Goal: Find specific page/section: Find specific page/section

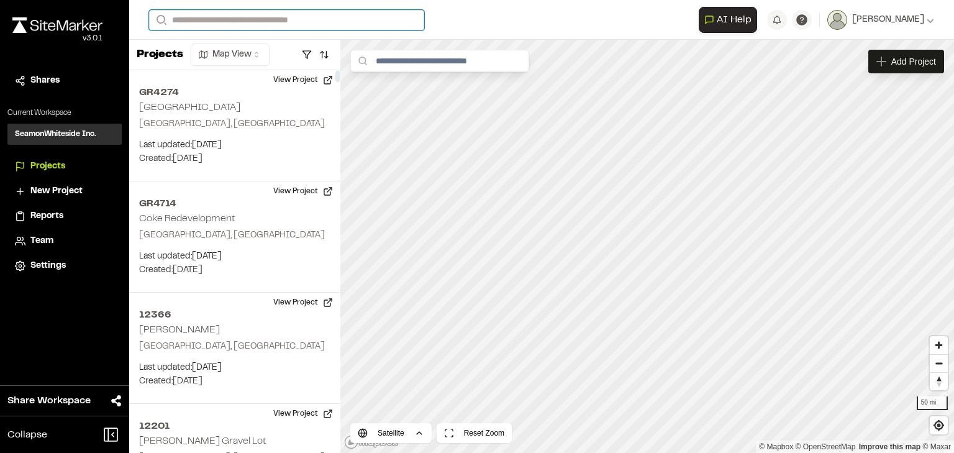
click at [234, 17] on input "Search" at bounding box center [286, 20] width 275 height 20
type input "********"
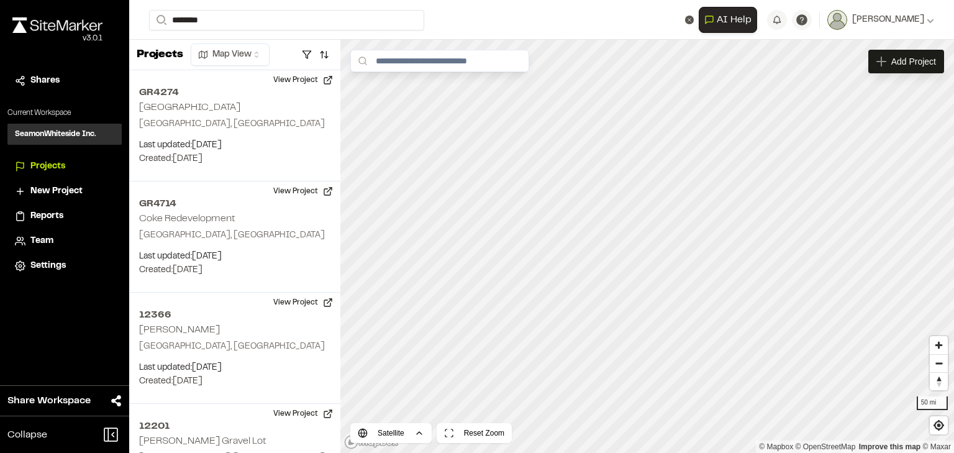
click at [260, 44] on p "12962 Primrose" at bounding box center [248, 49] width 183 height 15
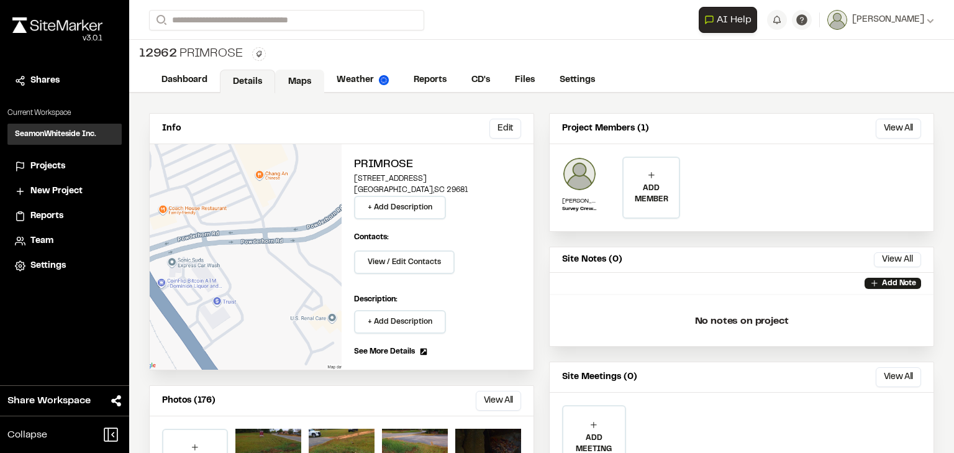
click at [304, 79] on link "Maps" at bounding box center [299, 82] width 49 height 24
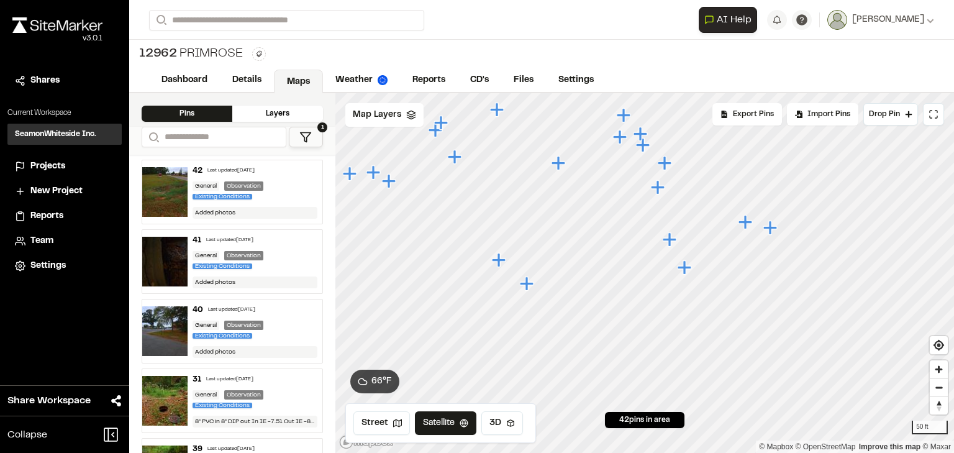
click at [672, 240] on icon "Map marker" at bounding box center [669, 239] width 14 height 14
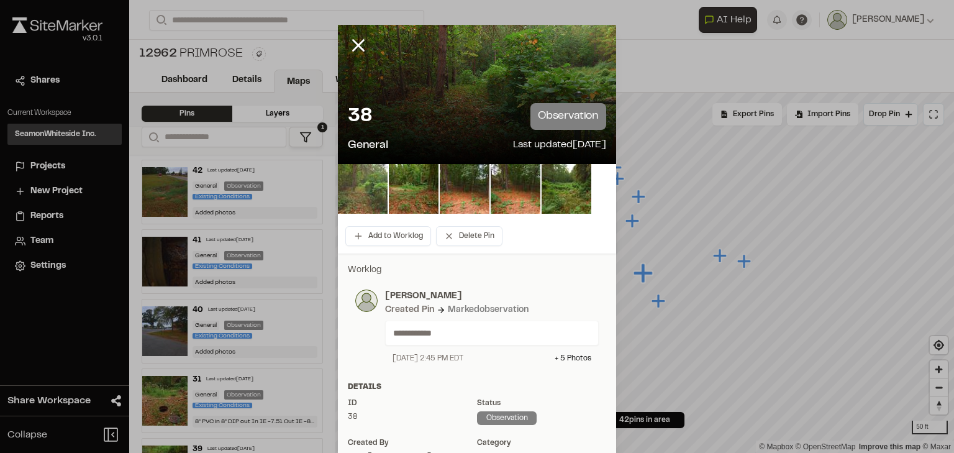
click at [366, 191] on img at bounding box center [363, 189] width 50 height 50
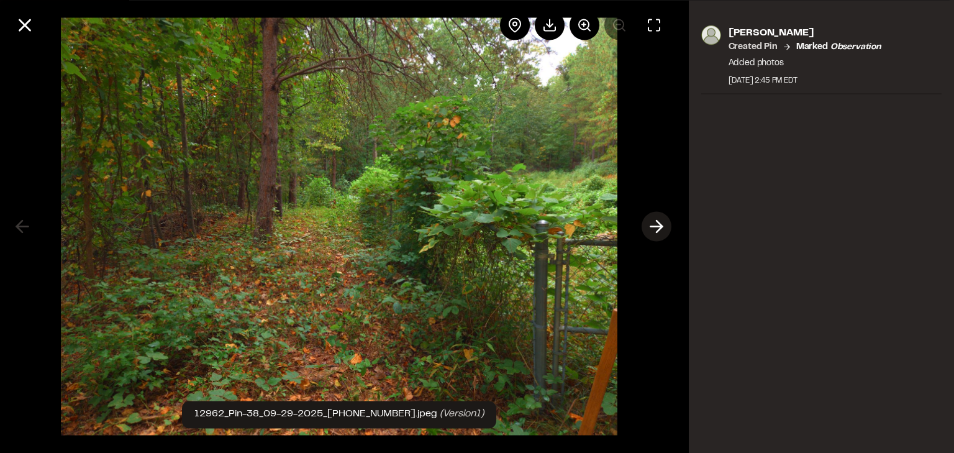
click at [657, 224] on icon at bounding box center [656, 226] width 20 height 21
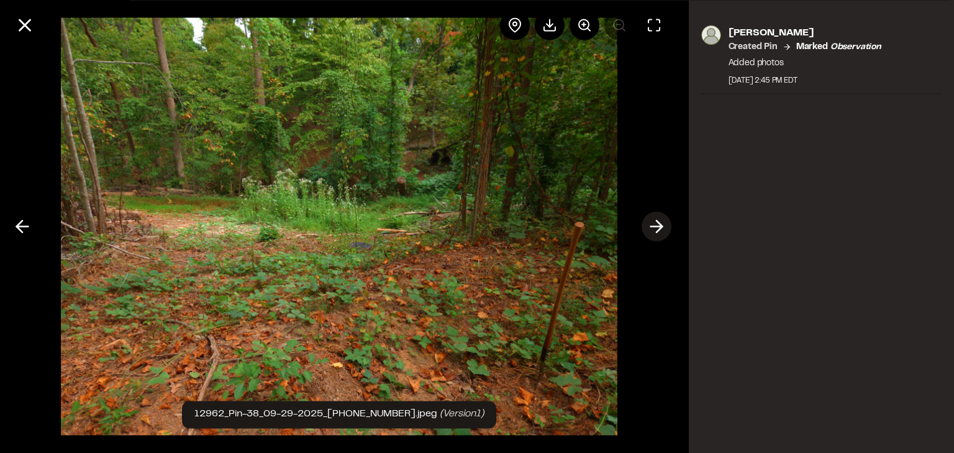
click at [661, 230] on icon at bounding box center [656, 226] width 20 height 21
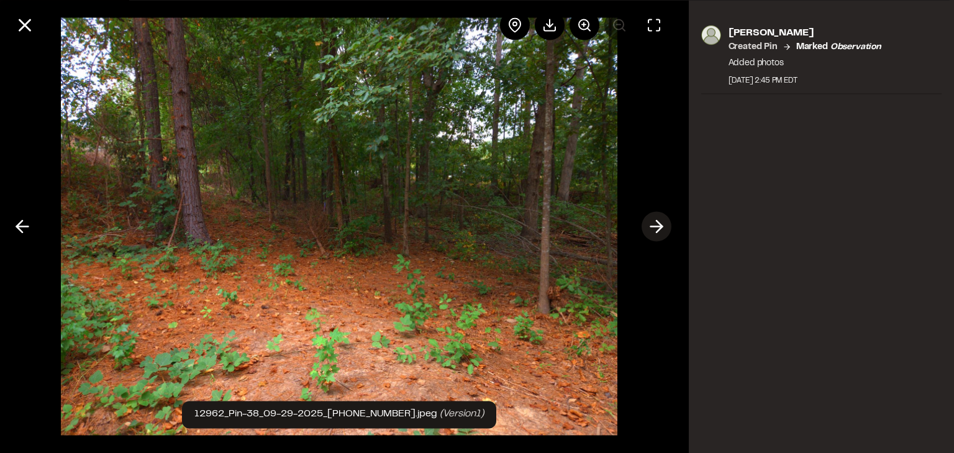
click at [661, 227] on polyline at bounding box center [659, 226] width 6 height 12
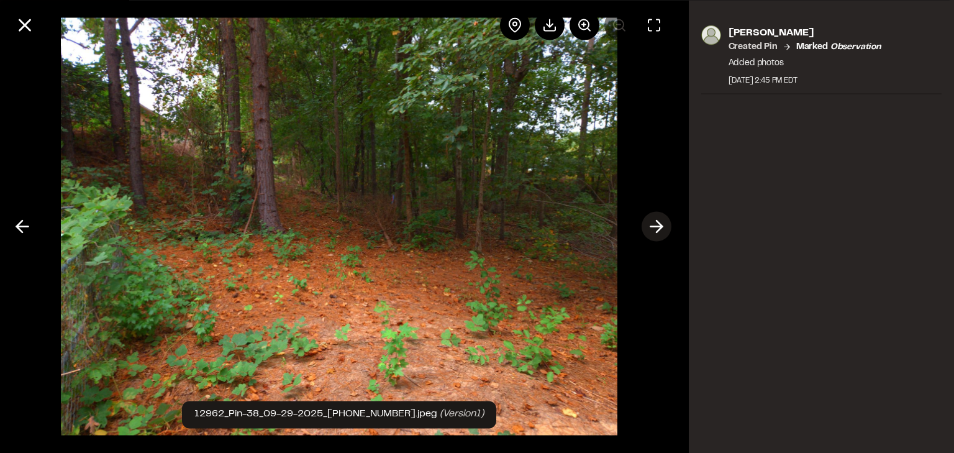
click at [661, 227] on polyline at bounding box center [659, 226] width 6 height 12
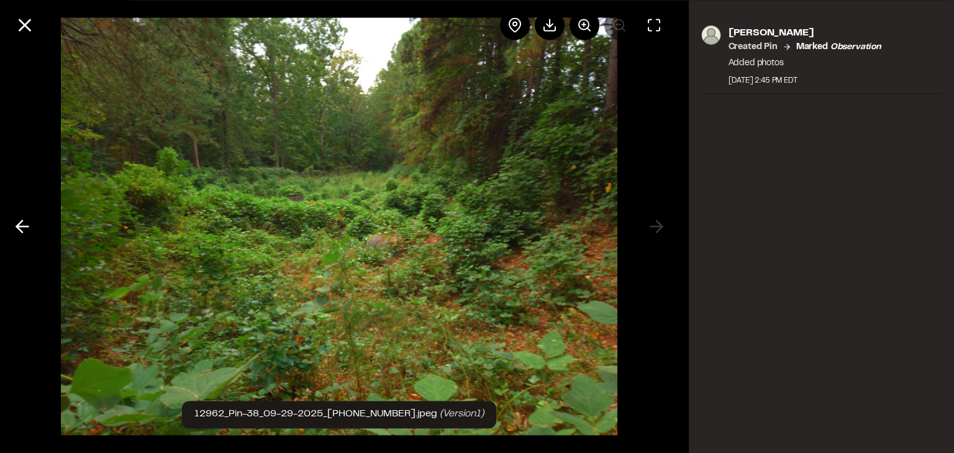
click at [660, 226] on div at bounding box center [339, 226] width 679 height 453
click at [20, 25] on icon at bounding box center [24, 24] width 21 height 21
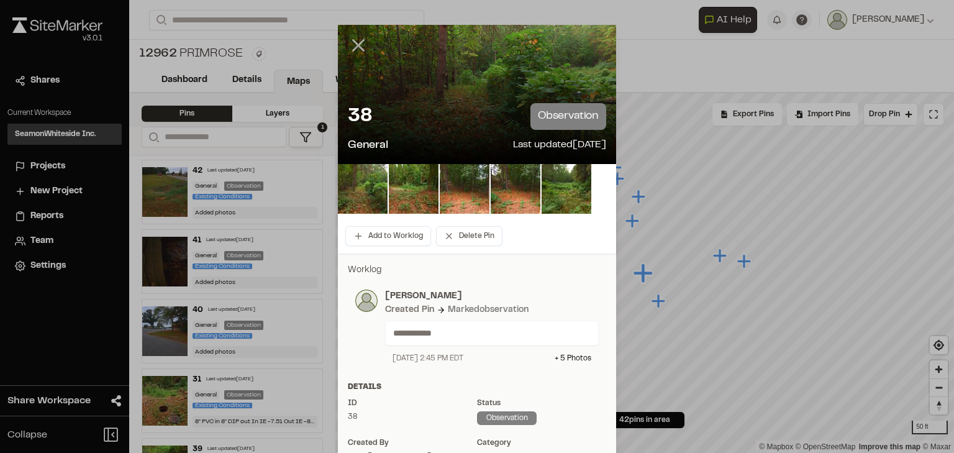
click at [353, 38] on icon at bounding box center [358, 45] width 21 height 21
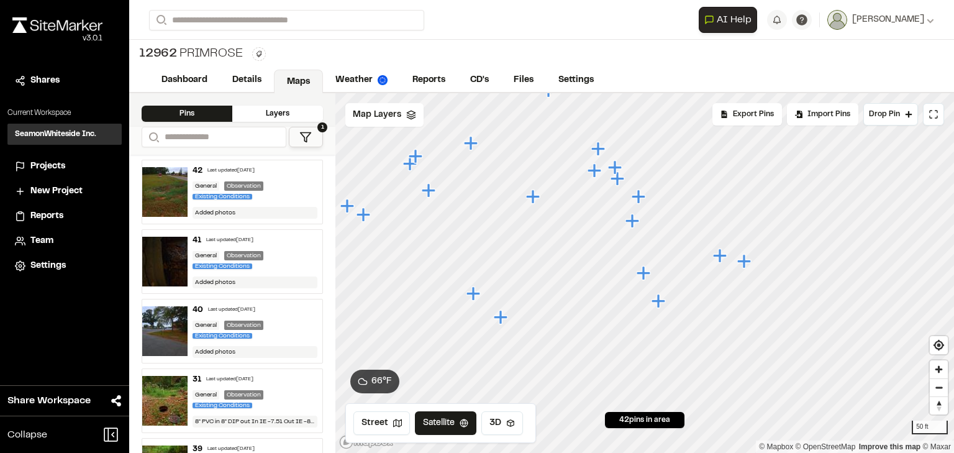
click at [658, 301] on icon "Map marker" at bounding box center [658, 301] width 14 height 14
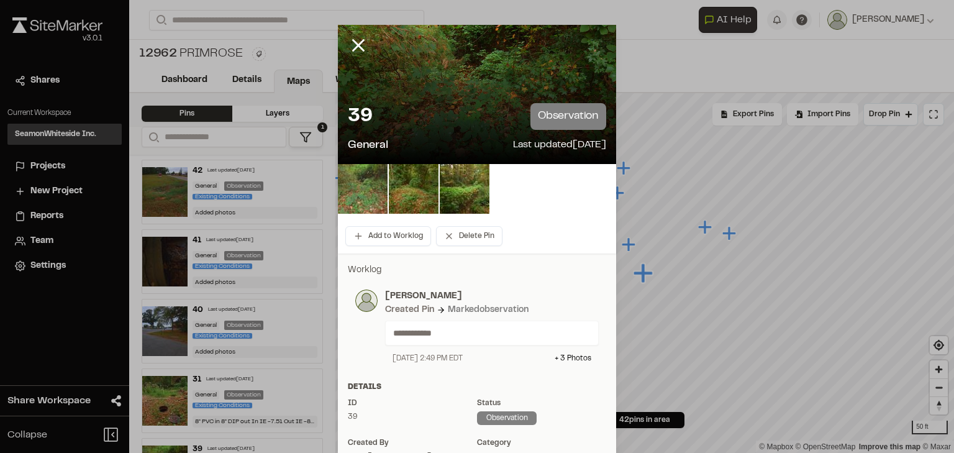
click at [377, 196] on img at bounding box center [363, 189] width 50 height 50
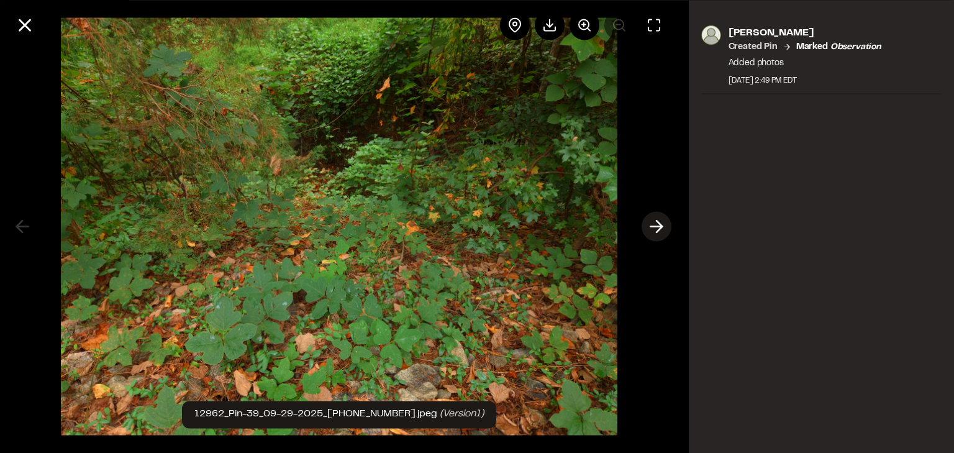
click at [658, 229] on polyline at bounding box center [659, 226] width 6 height 12
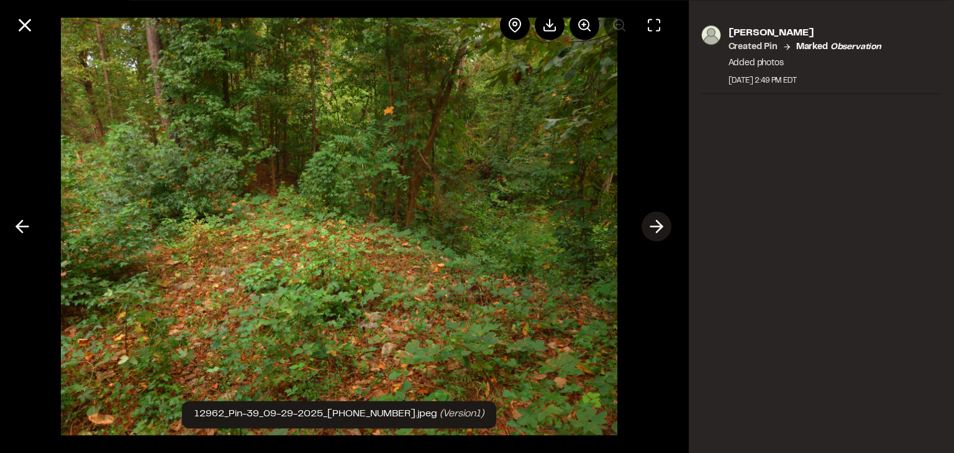
click at [657, 218] on icon at bounding box center [656, 226] width 20 height 21
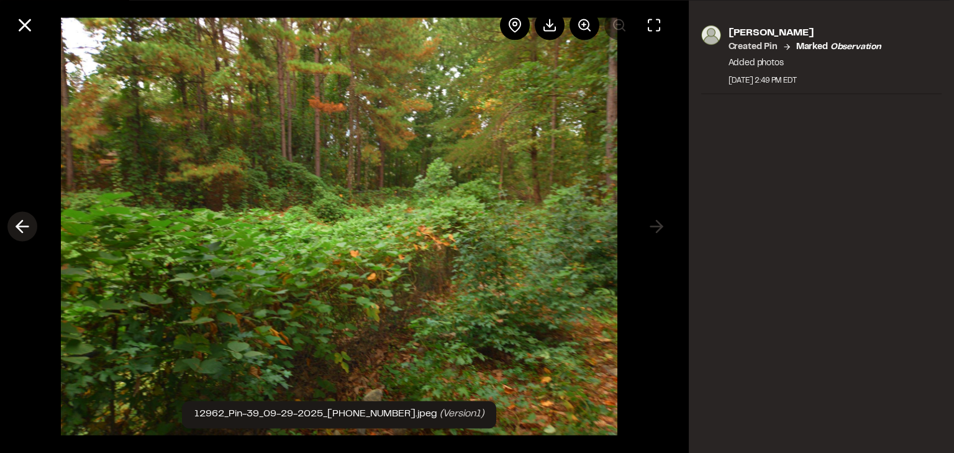
click at [16, 228] on icon at bounding box center [22, 226] width 20 height 21
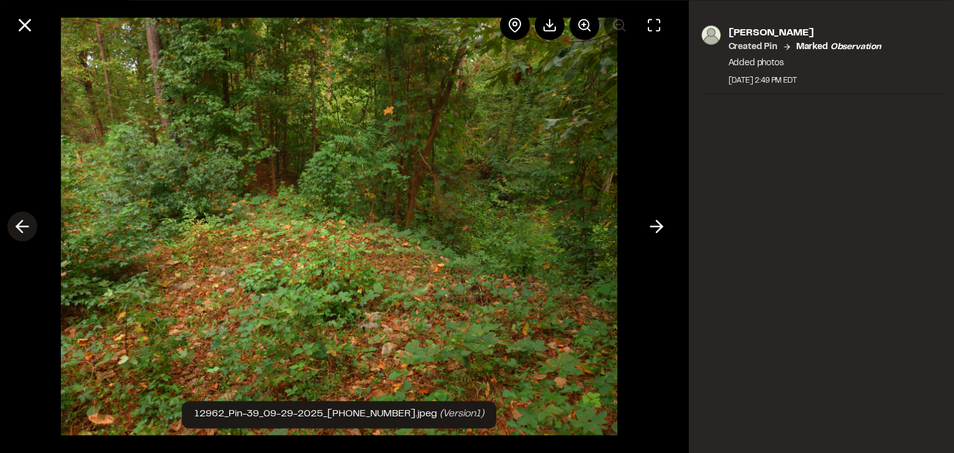
click at [16, 228] on icon at bounding box center [22, 226] width 20 height 21
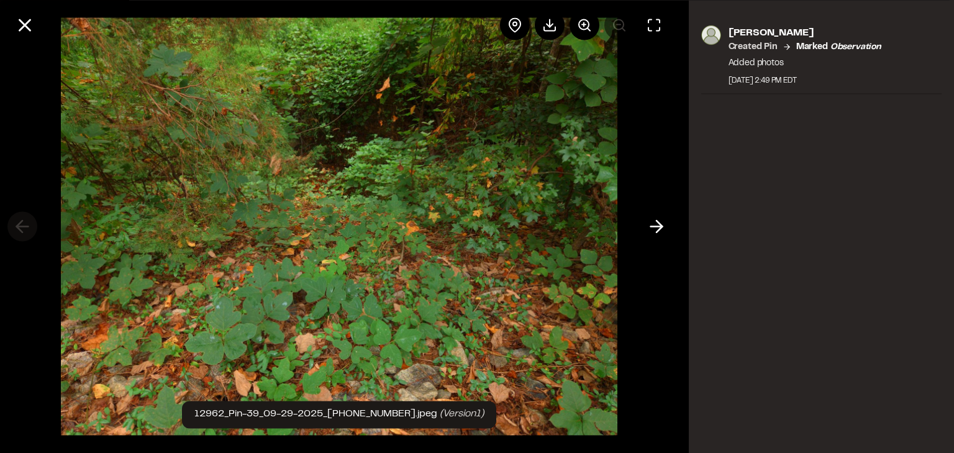
click at [16, 228] on div at bounding box center [339, 226] width 679 height 453
click at [19, 25] on icon at bounding box center [24, 24] width 21 height 21
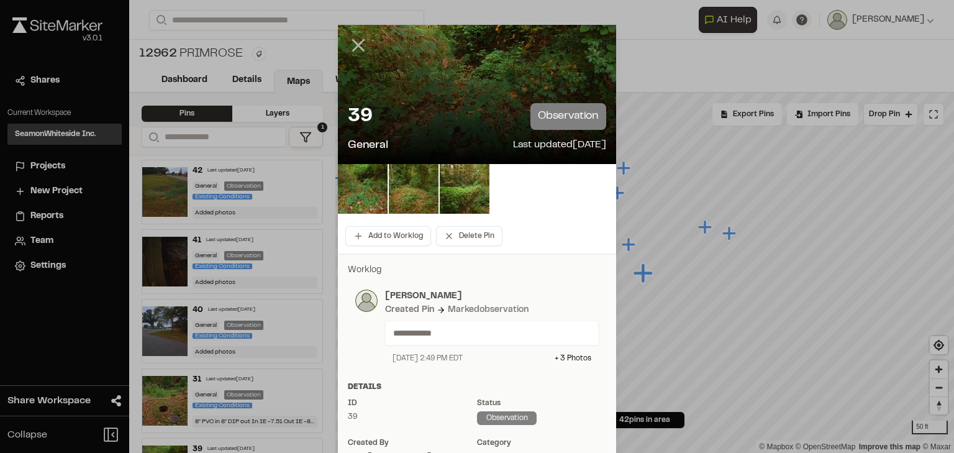
click at [353, 42] on line at bounding box center [358, 45] width 11 height 11
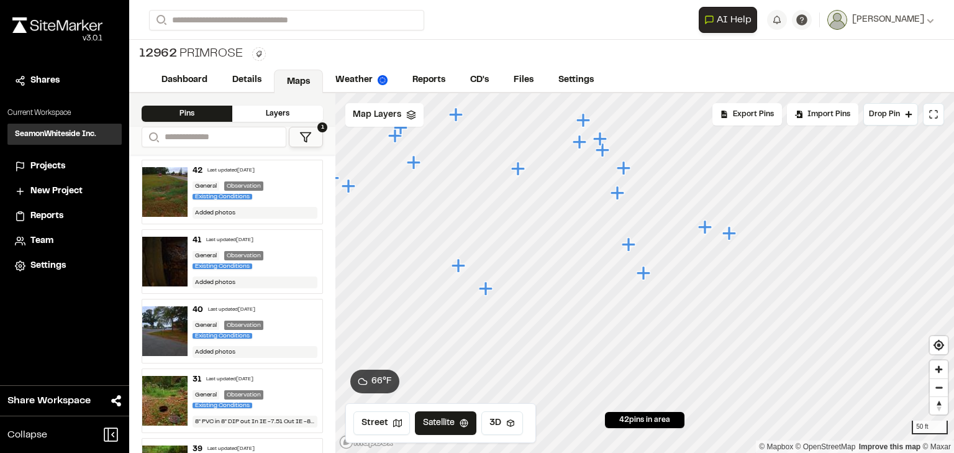
click at [726, 233] on icon "Map marker" at bounding box center [729, 233] width 14 height 14
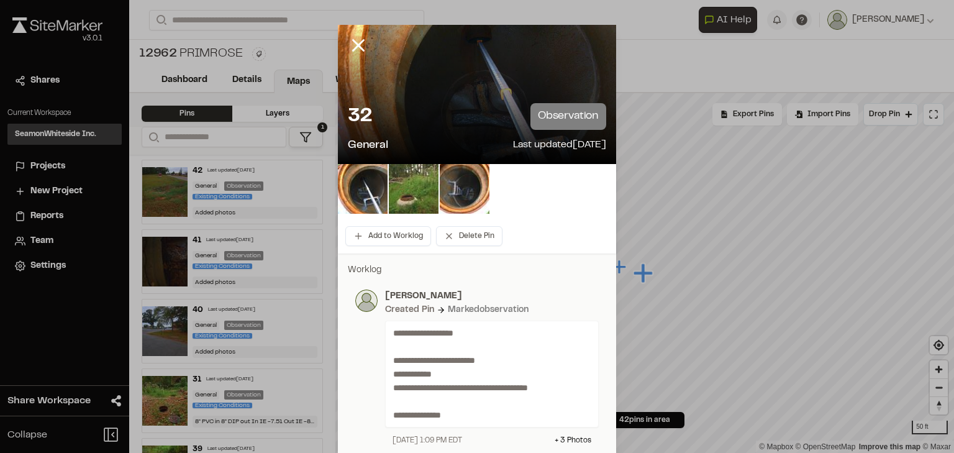
click at [404, 190] on img at bounding box center [414, 189] width 50 height 50
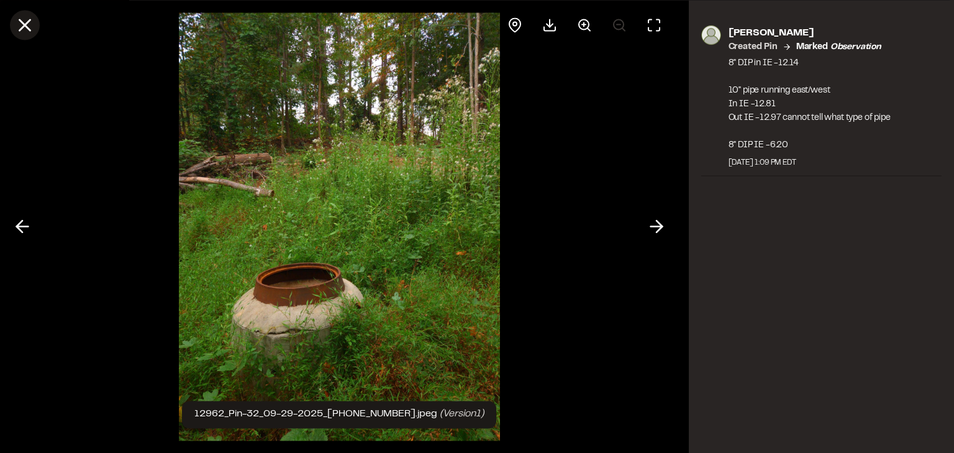
click at [17, 25] on icon at bounding box center [24, 24] width 21 height 21
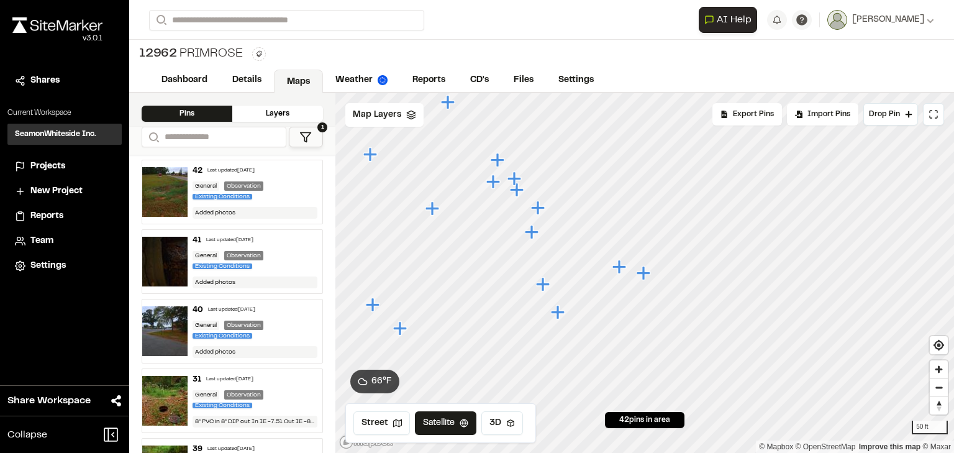
click at [621, 268] on icon "Map marker" at bounding box center [619, 267] width 14 height 14
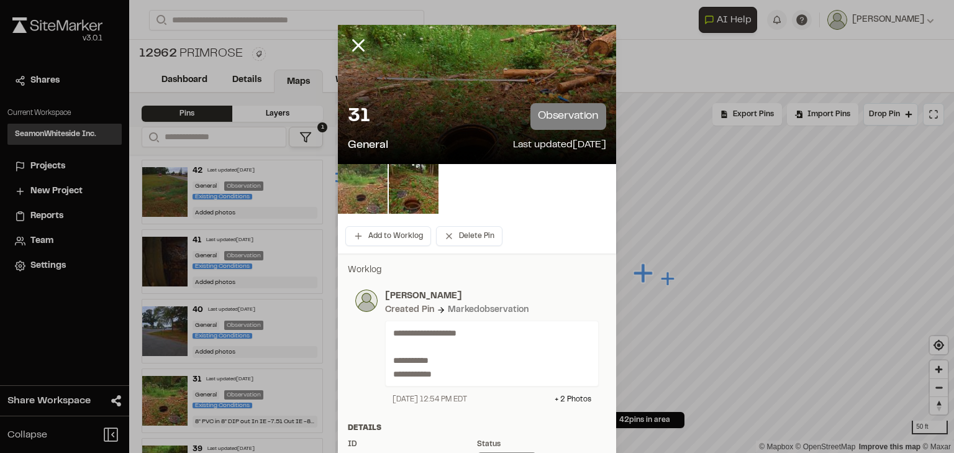
click at [358, 191] on img at bounding box center [363, 189] width 50 height 50
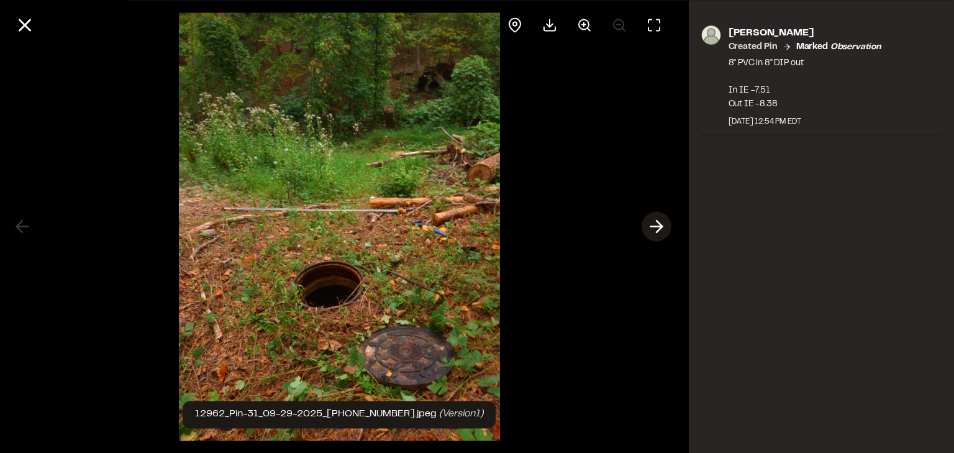
click at [651, 223] on icon at bounding box center [656, 226] width 20 height 21
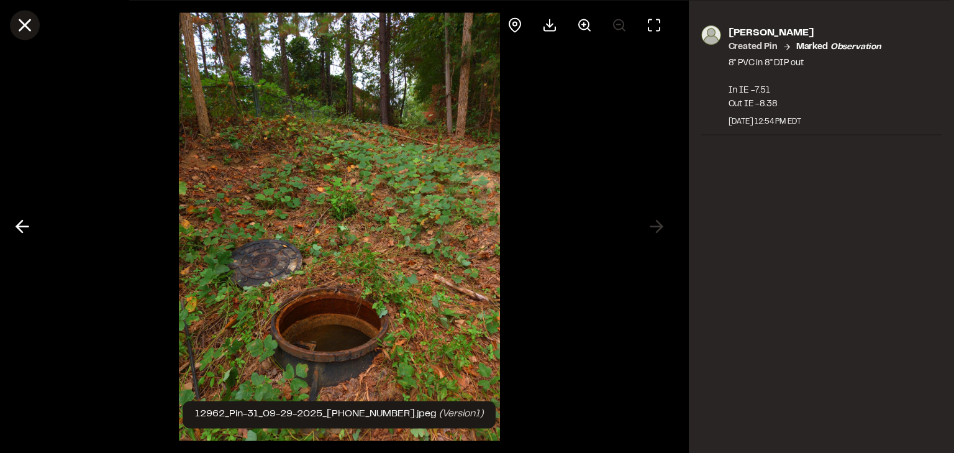
click at [17, 26] on icon at bounding box center [24, 24] width 21 height 21
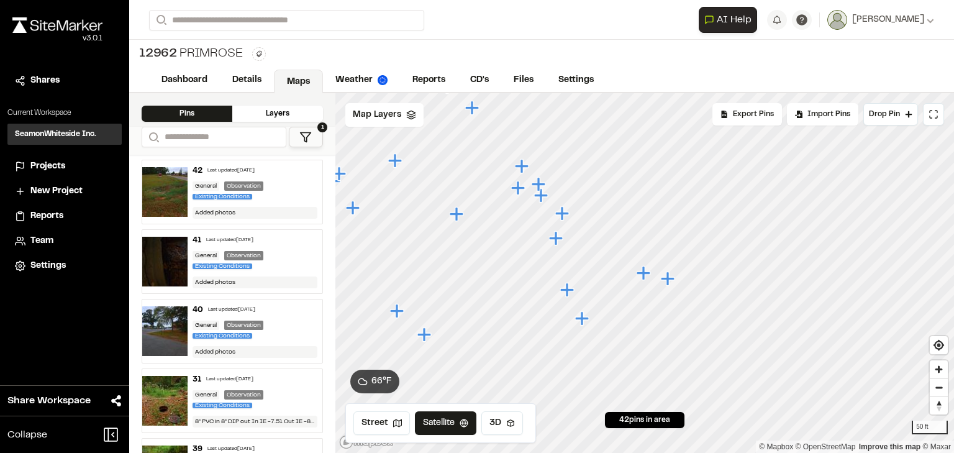
click at [566, 291] on icon "Map marker" at bounding box center [567, 289] width 14 height 14
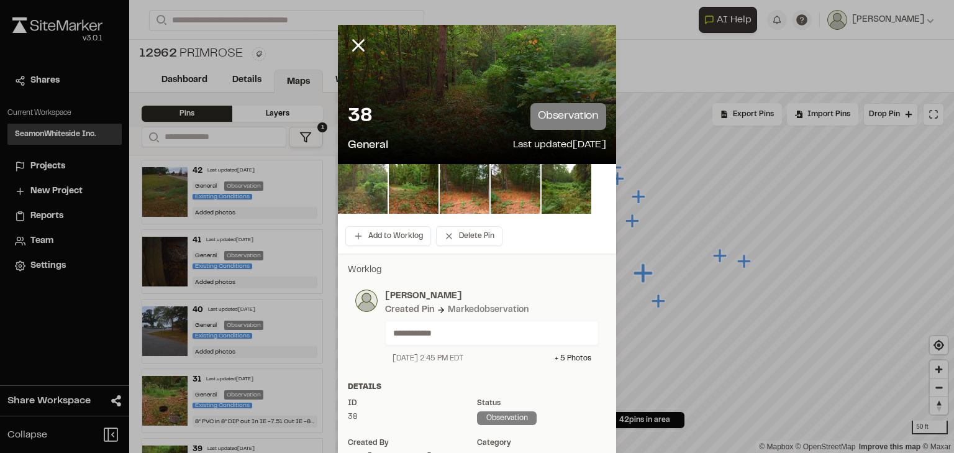
click at [348, 180] on img at bounding box center [363, 189] width 50 height 50
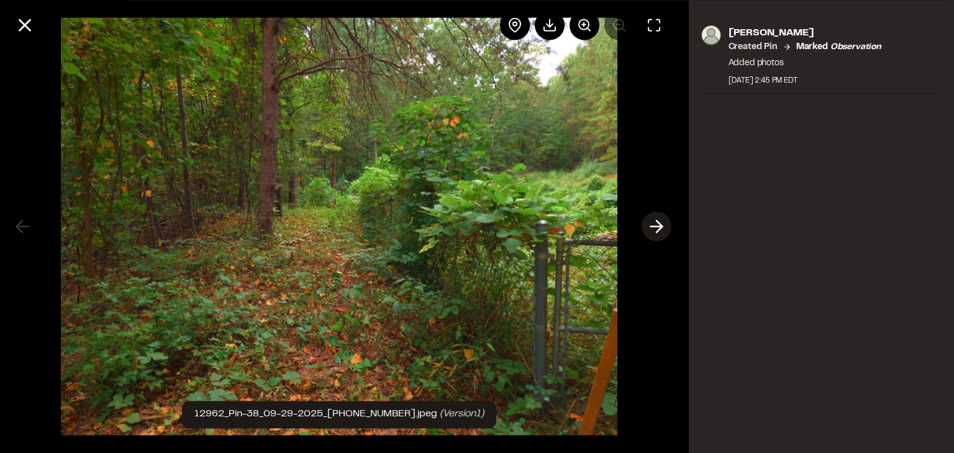
click at [651, 227] on line at bounding box center [656, 227] width 12 height 0
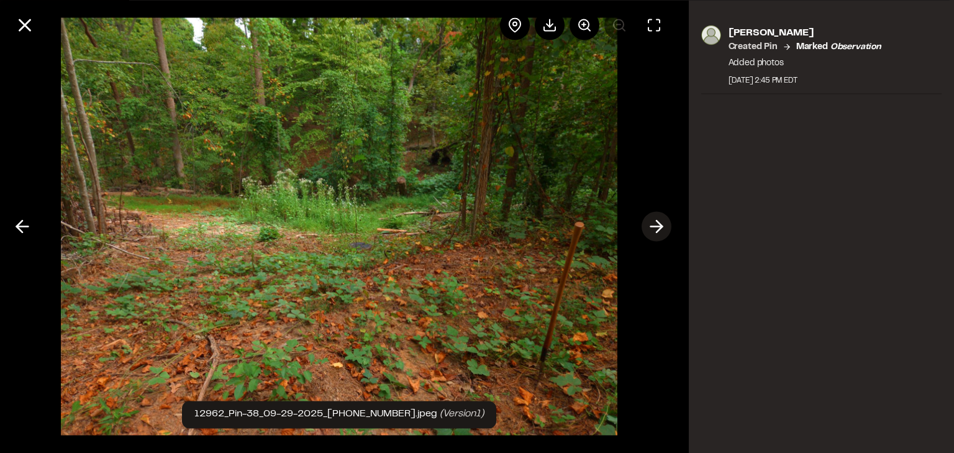
click at [651, 225] on icon at bounding box center [656, 226] width 20 height 21
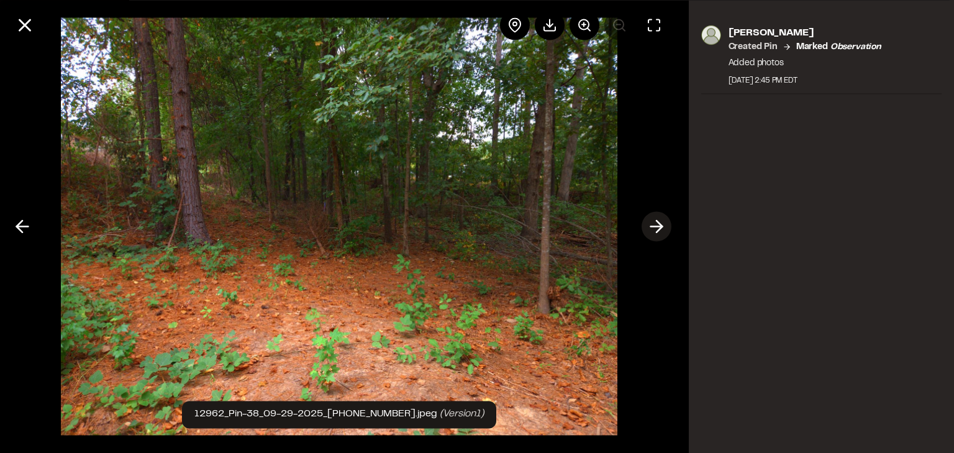
click at [651, 224] on icon at bounding box center [656, 226] width 20 height 21
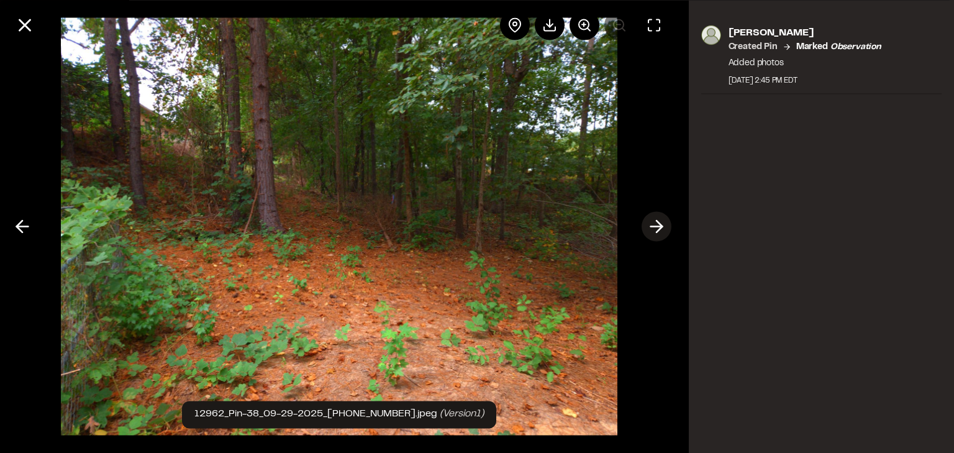
click at [651, 224] on icon at bounding box center [656, 226] width 20 height 21
